Goal: Use online tool/utility

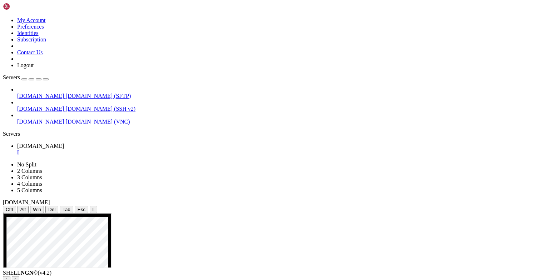
click at [94, 207] on div "" at bounding box center [94, 209] width 2 height 5
